Goal: Task Accomplishment & Management: Use online tool/utility

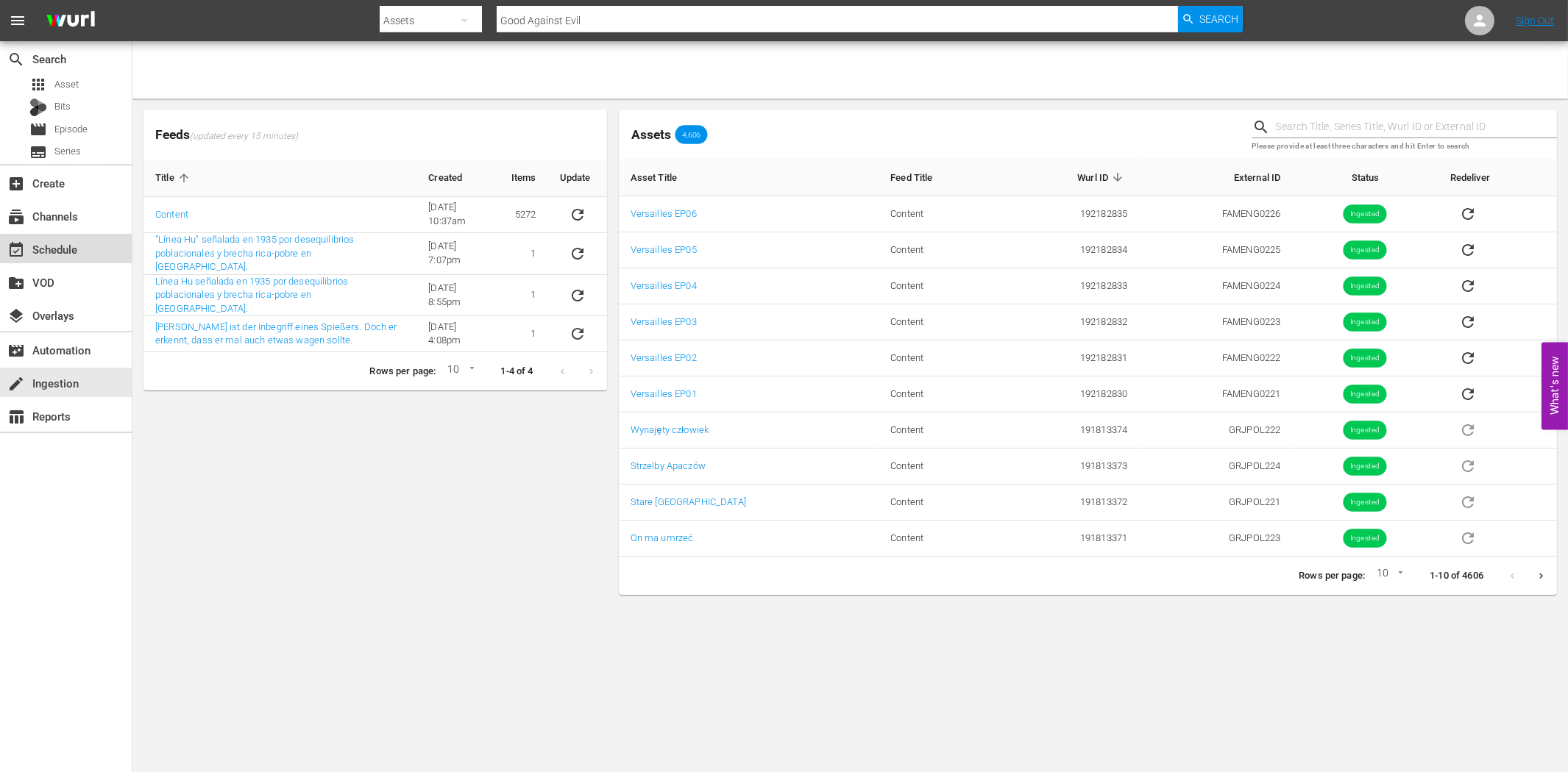
click at [59, 241] on div "event_available Schedule" at bounding box center [41, 247] width 82 height 13
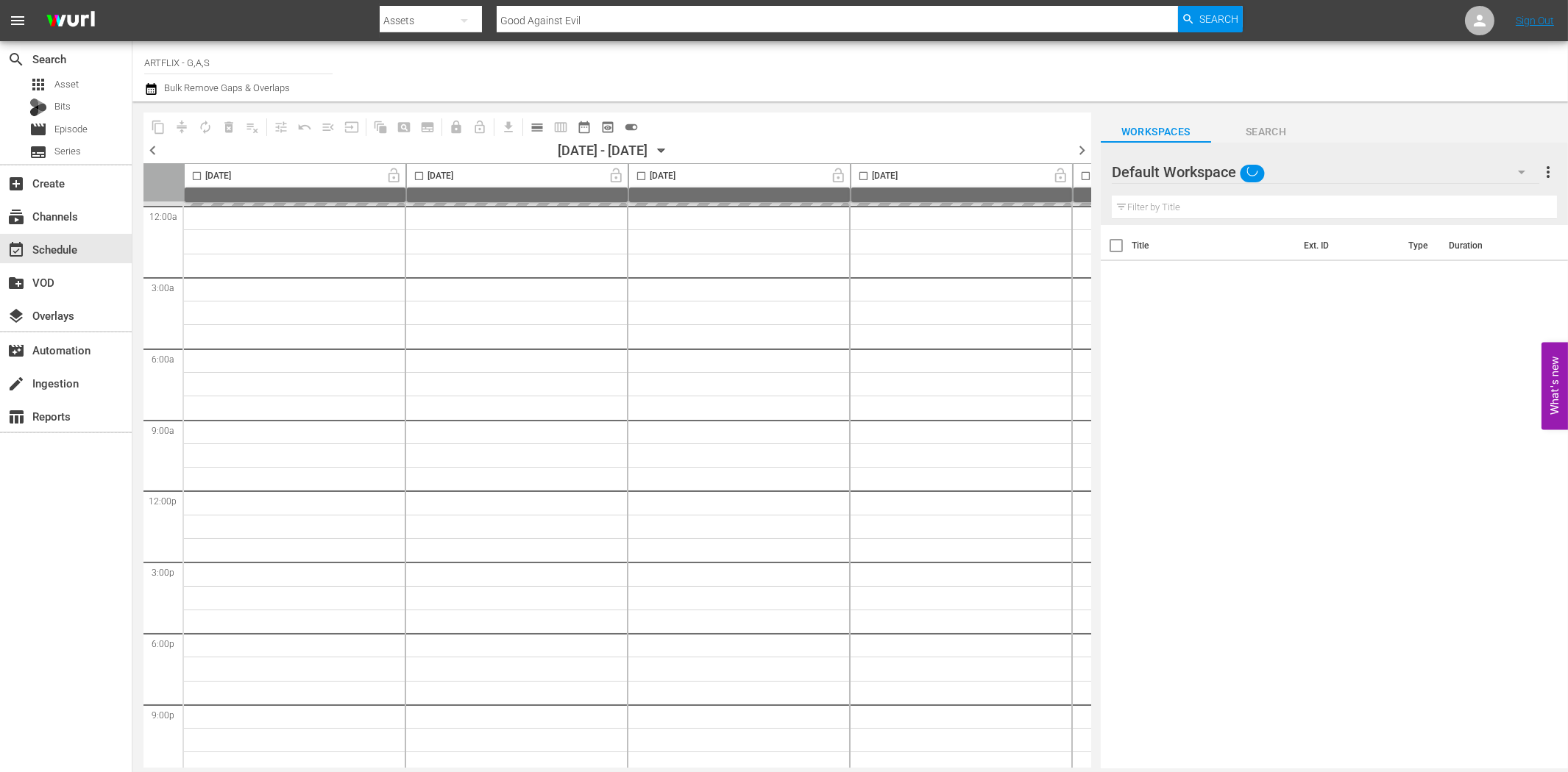
click at [1525, 170] on icon "button" at bounding box center [1521, 172] width 17 height 17
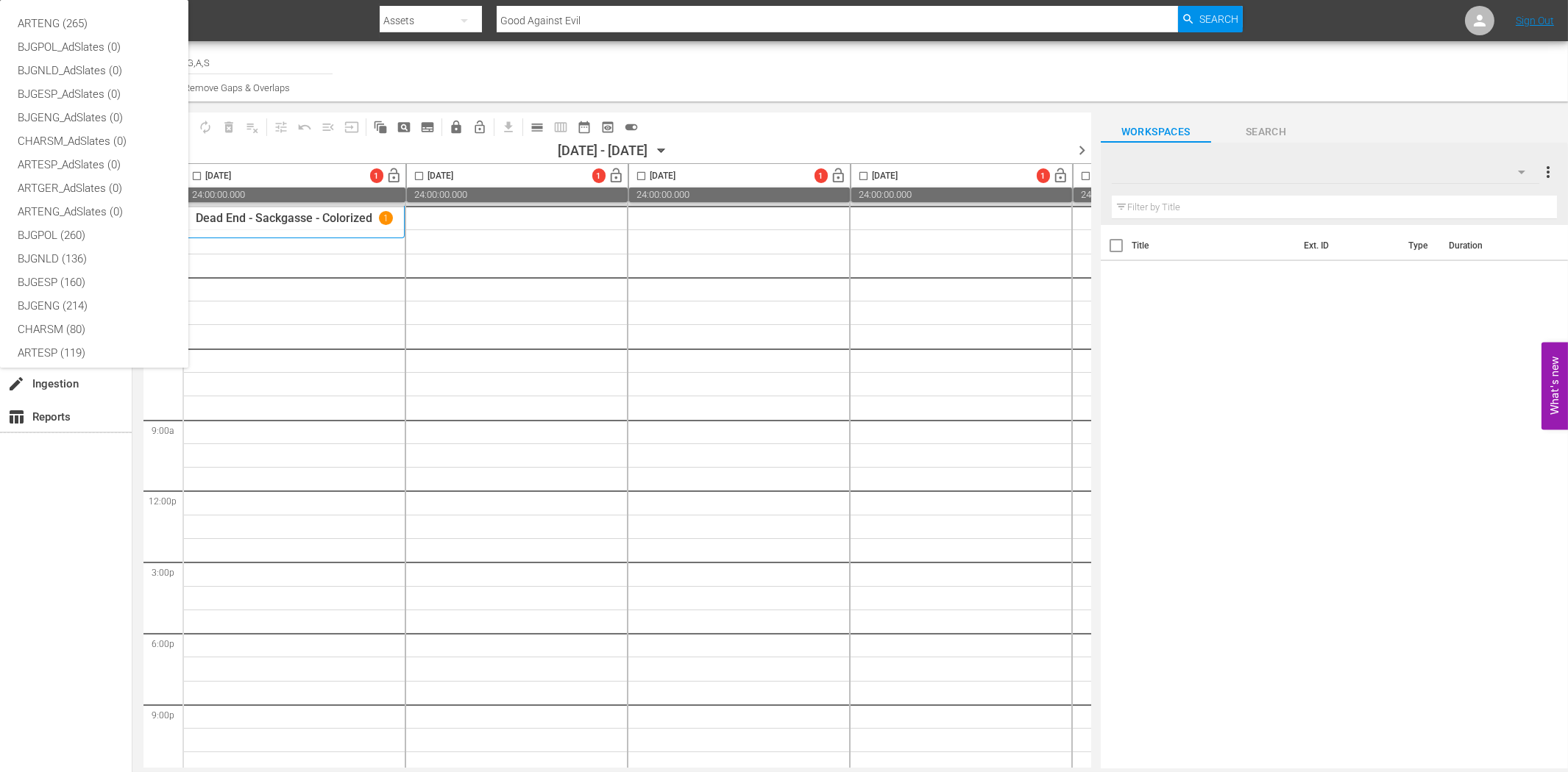
scroll to position [55, 0]
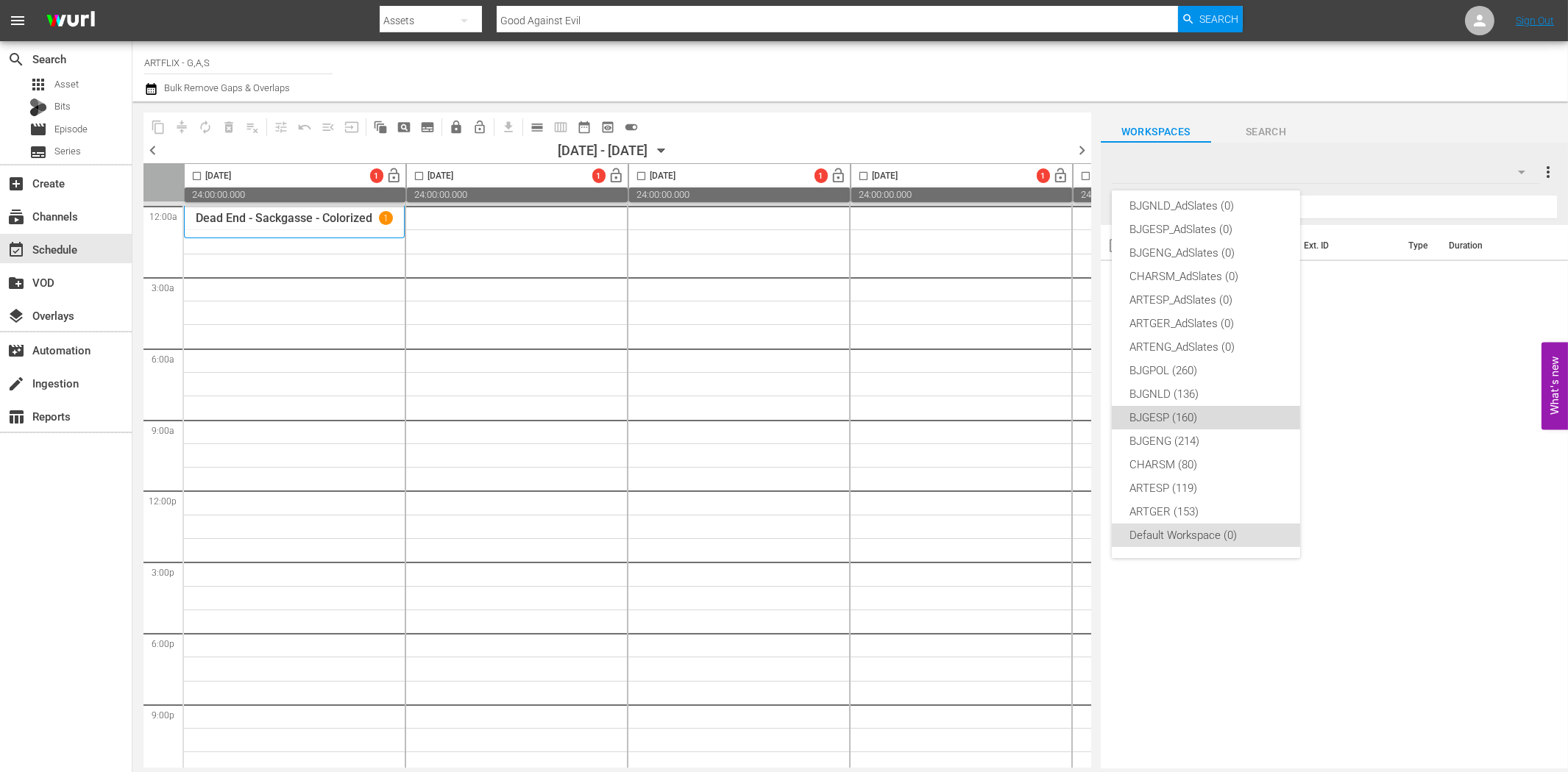
click at [1207, 409] on div "BJGESP (160)" at bounding box center [1206, 418] width 153 height 24
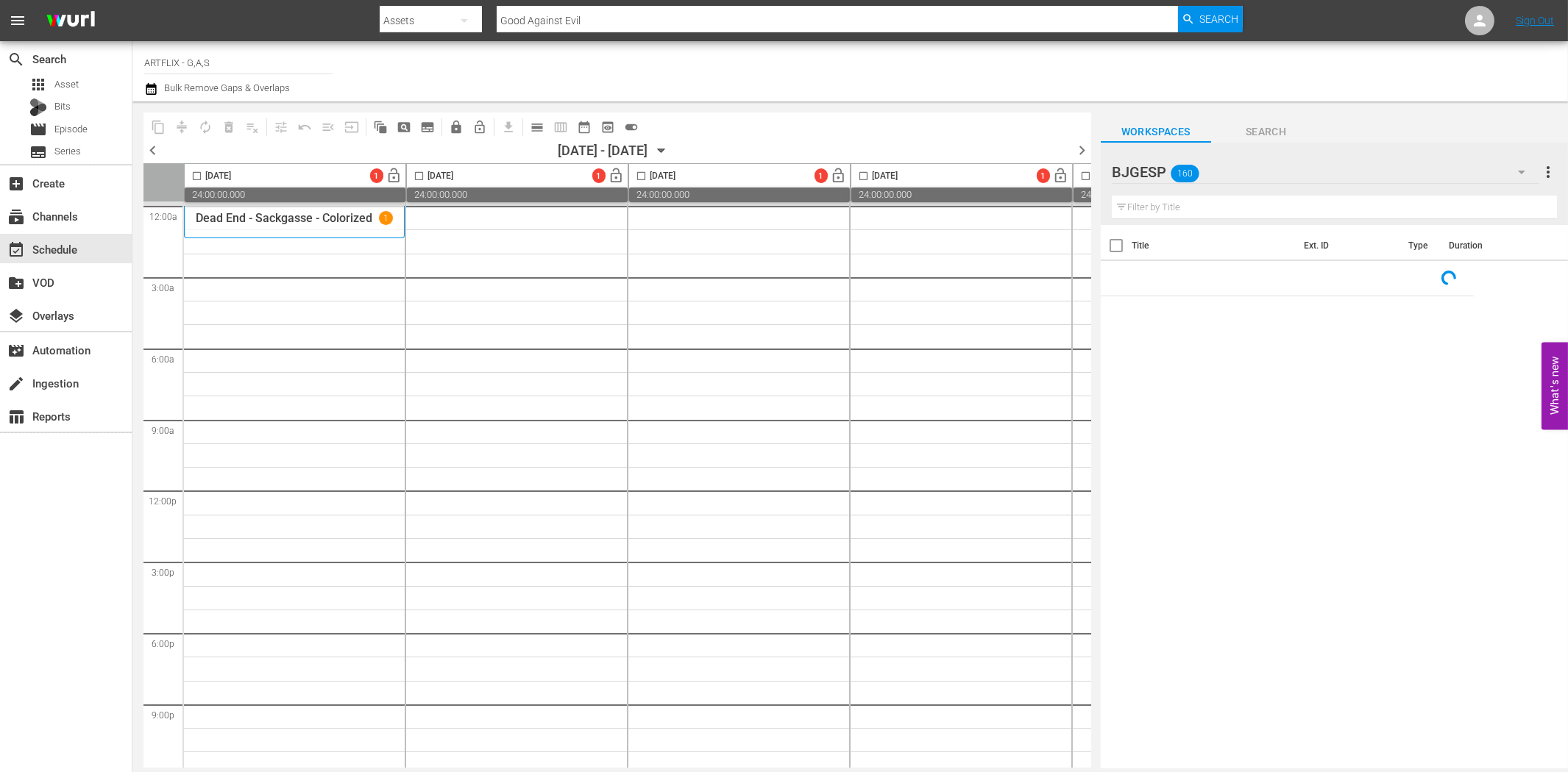
click at [1246, 201] on input "text" at bounding box center [1334, 207] width 445 height 24
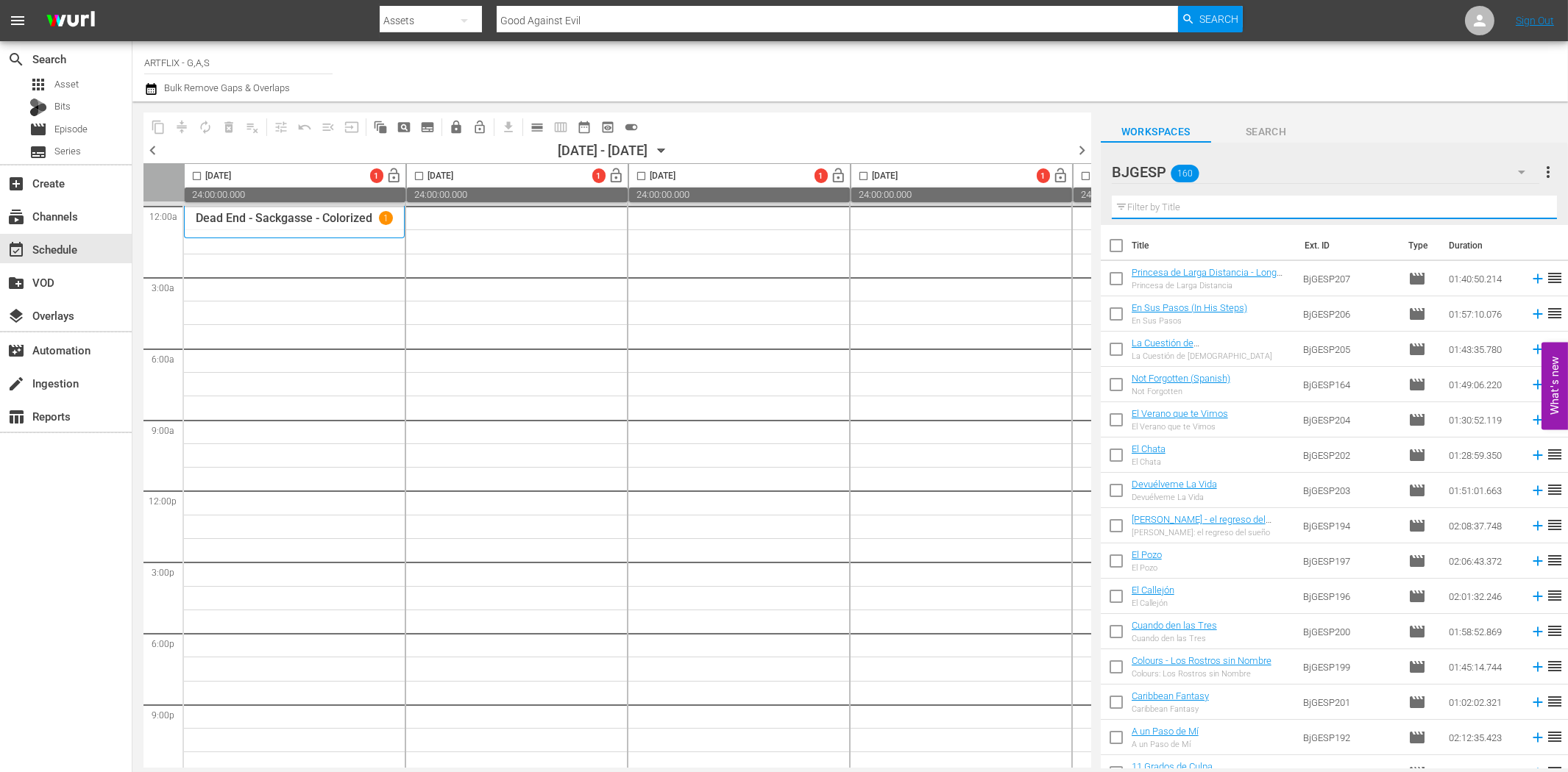
paste input "La muerte juega a los dados"
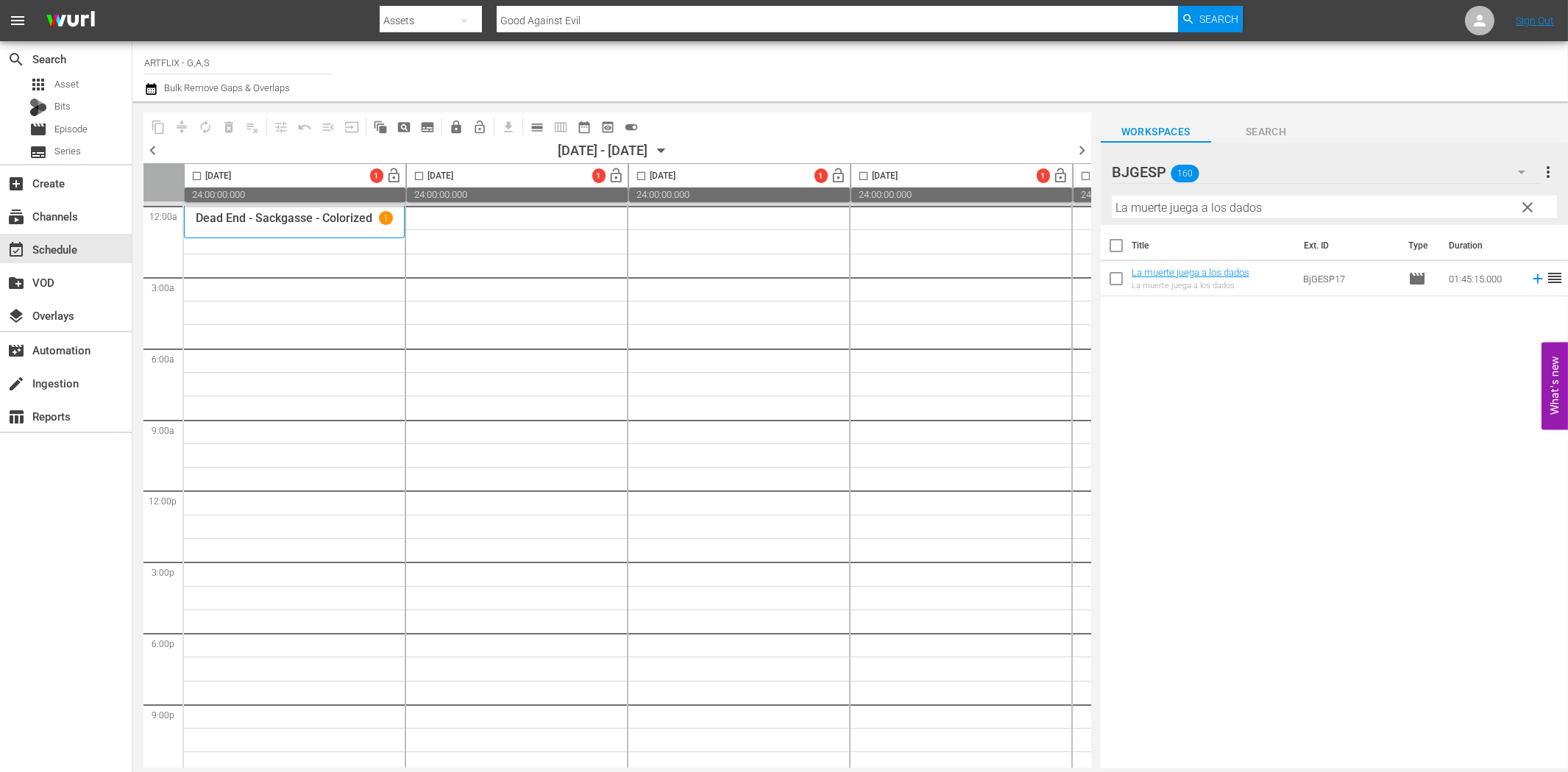
click at [1261, 210] on input "La muerte juega a los dados" at bounding box center [1334, 207] width 445 height 24
paste input "Barranca"
click at [1181, 209] on input "Barrancas" at bounding box center [1334, 207] width 445 height 24
paste input "Insigni"
click at [1203, 210] on input "Insignis" at bounding box center [1334, 207] width 445 height 24
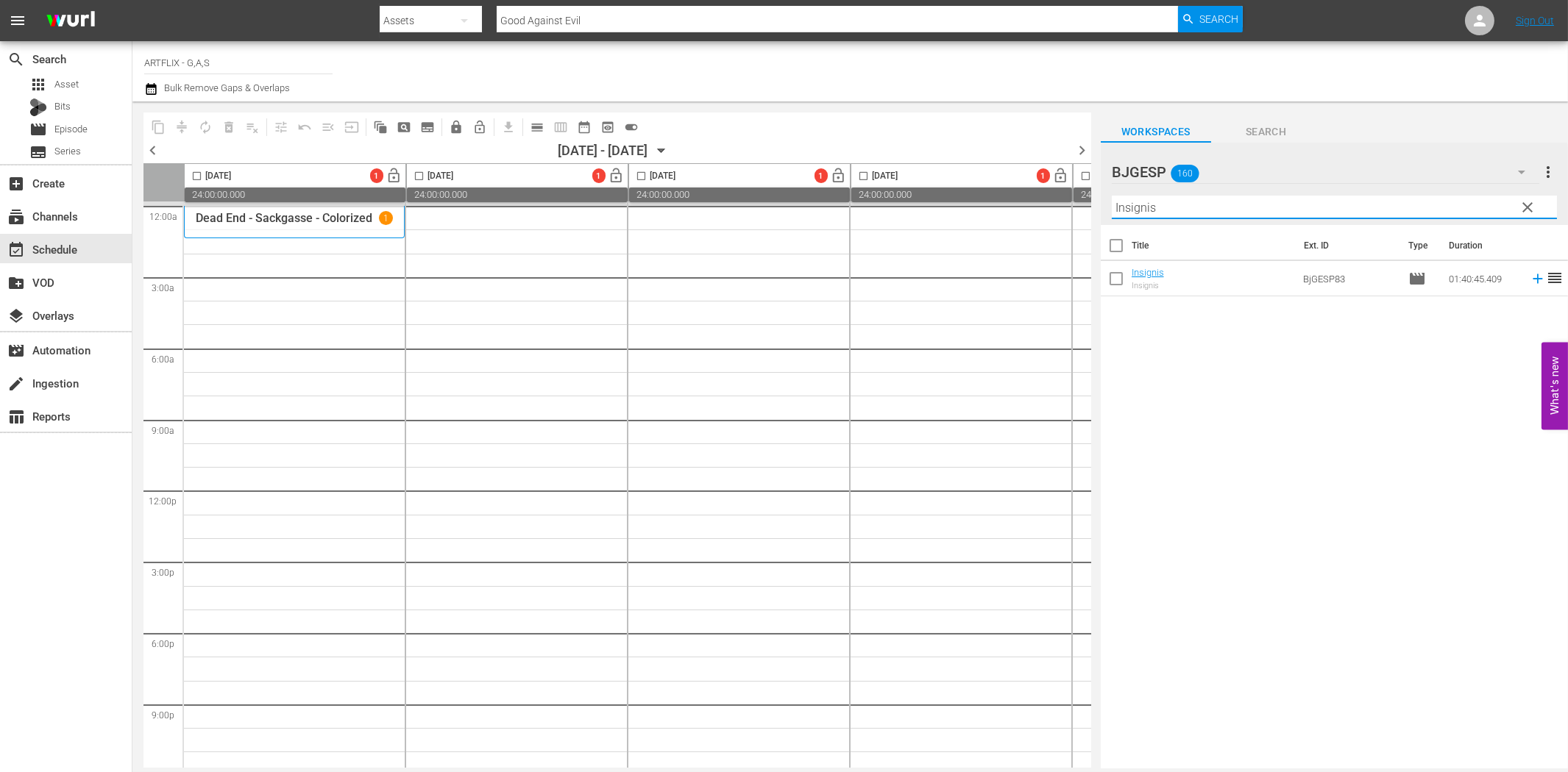
paste input "Jaque mate!"
click at [1287, 206] on input "Jaque mate!" at bounding box center [1334, 207] width 445 height 24
paste input "La plegaria del vidente"
click at [1160, 202] on input "La plegaria del vidente" at bounding box center [1334, 207] width 445 height 24
paste input "os Super"
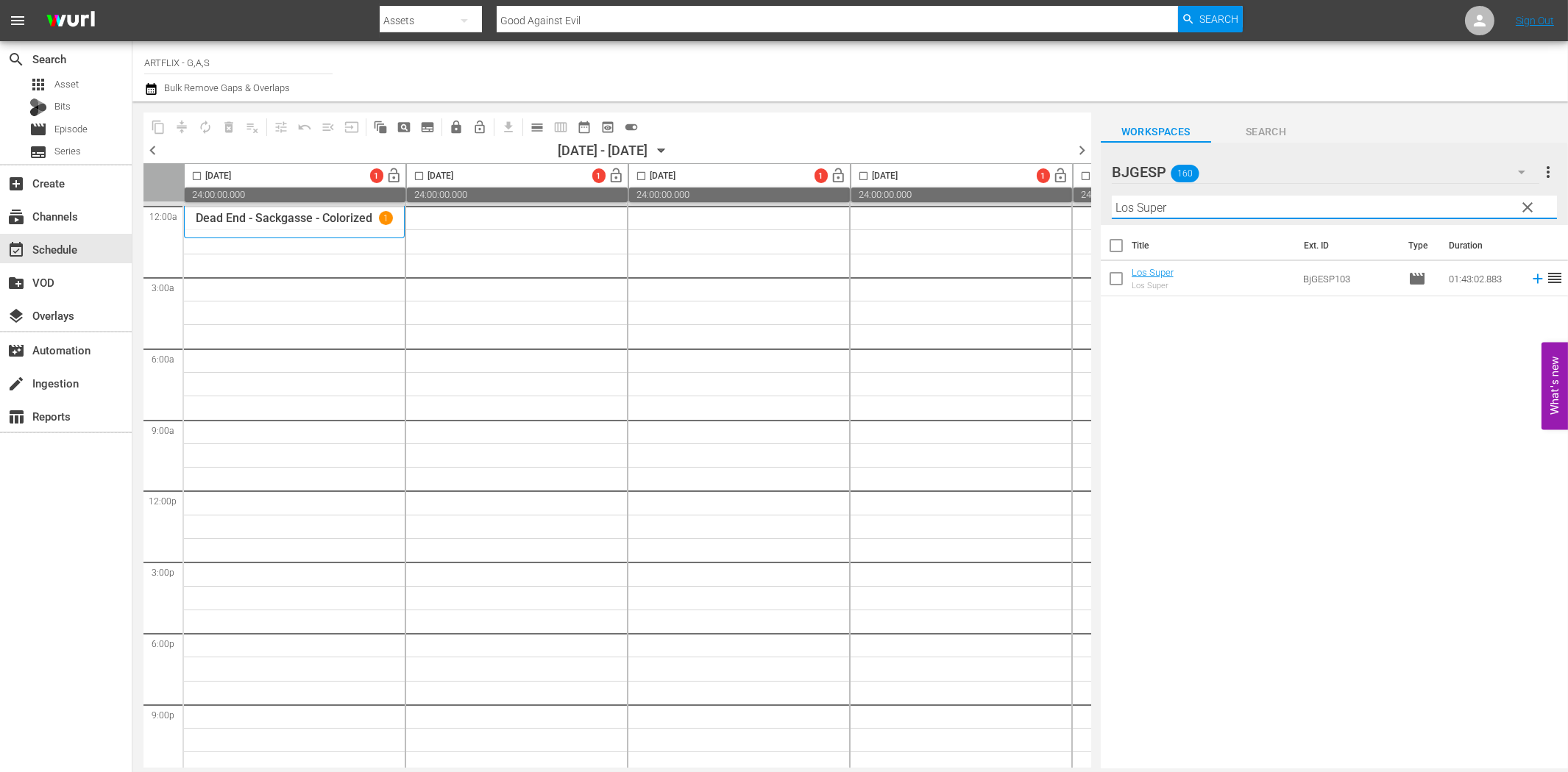
type input "Los Super"
click at [1165, 370] on div "Title Ext. ID Type Duration Los Super Los Super BjGESP103 movie 01:43:02.883 re…" at bounding box center [1334, 498] width 467 height 546
